Goal: Information Seeking & Learning: Find specific page/section

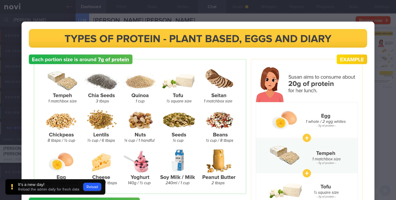
select select "7"
click at [94, 186] on button "Reload" at bounding box center [92, 186] width 18 height 8
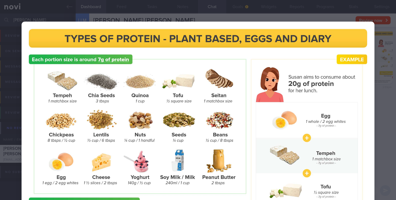
scroll to position [24, 0]
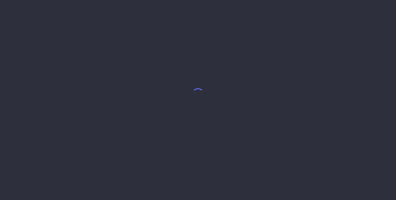
select select "7"
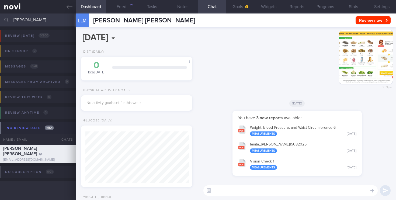
scroll to position [52, 104]
drag, startPoint x: 30, startPoint y: 22, endPoint x: 0, endPoint y: 19, distance: 30.6
click at [0, 19] on input "[PERSON_NAME]" at bounding box center [198, 19] width 396 height 13
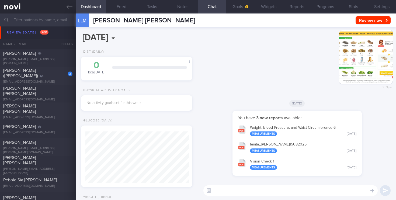
scroll to position [1230, 0]
click at [48, 74] on div "[PERSON_NAME] ([PERSON_NAME])" at bounding box center [37, 73] width 68 height 11
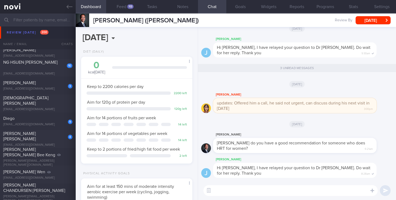
scroll to position [1705, 0]
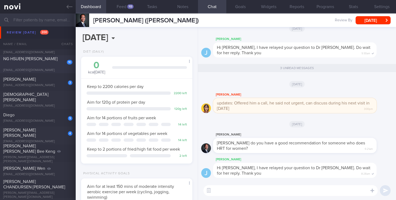
click at [59, 68] on div "[EMAIL_ADDRESS][DOMAIN_NAME]" at bounding box center [37, 70] width 69 height 4
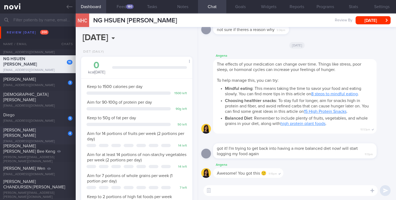
click at [54, 134] on div "[PERSON_NAME] [PERSON_NAME]" at bounding box center [37, 132] width 68 height 11
select select "4"
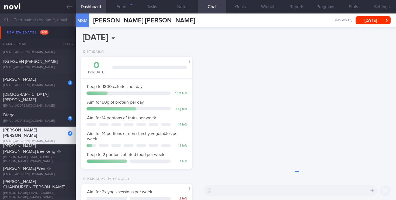
scroll to position [58, 102]
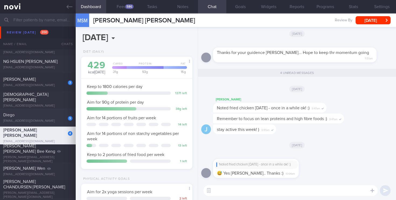
click at [45, 118] on div "9 [GEOGRAPHIC_DATA] [EMAIL_ADDRESS][DOMAIN_NAME]" at bounding box center [38, 117] width 76 height 11
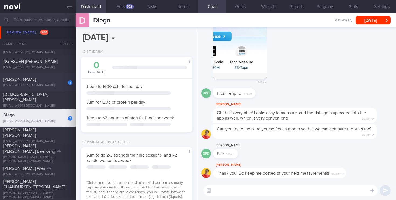
click at [59, 84] on div "[EMAIL_ADDRESS][DOMAIN_NAME]" at bounding box center [37, 85] width 69 height 4
click at [58, 82] on div "3 [PERSON_NAME] [EMAIL_ADDRESS][DOMAIN_NAME]" at bounding box center [38, 82] width 76 height 11
click at [67, 81] on div "3" at bounding box center [67, 81] width 12 height 8
